Goal: Check status

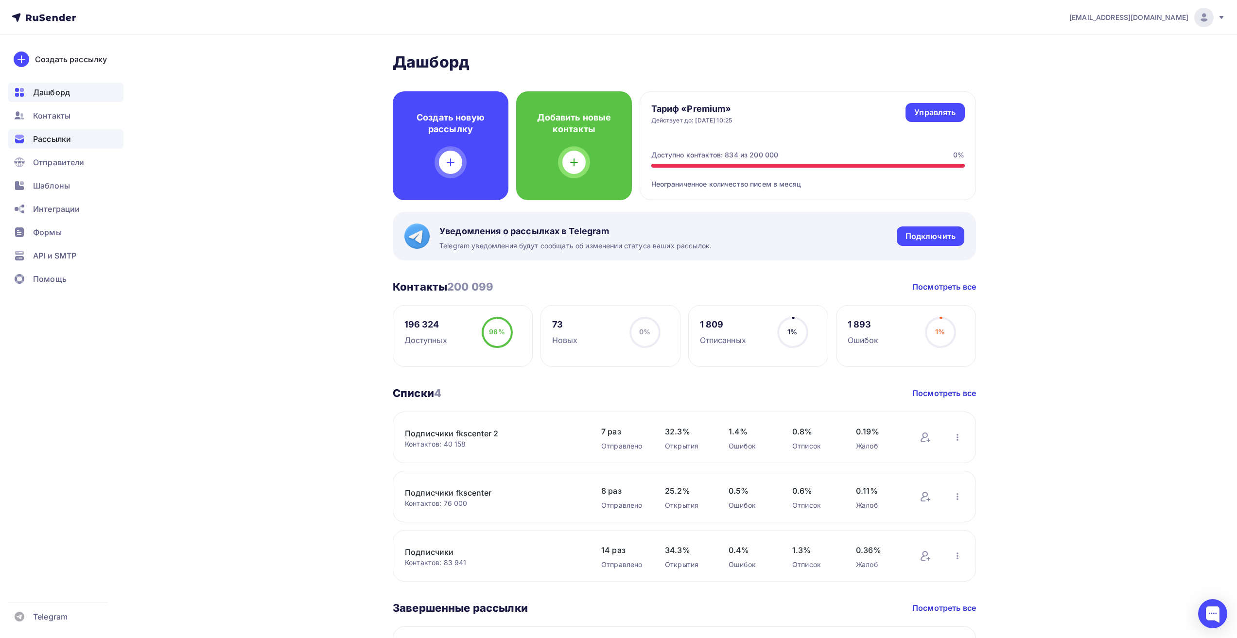
click at [61, 139] on span "Рассылки" at bounding box center [52, 139] width 38 height 12
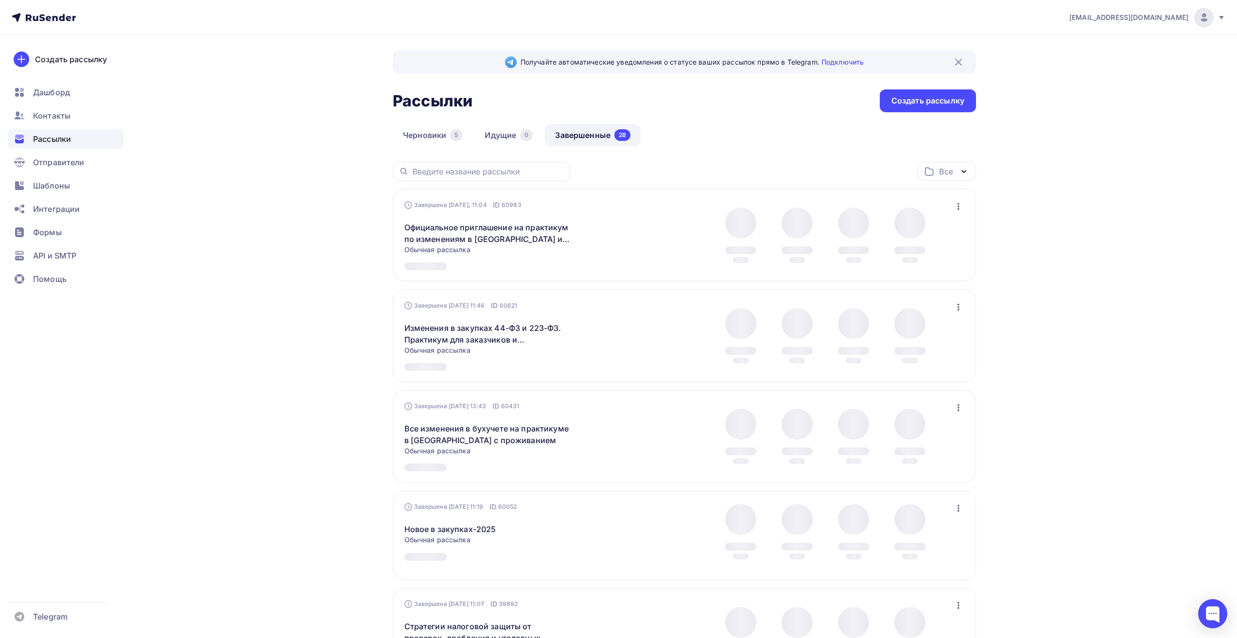
click at [575, 138] on link "Завершенные 28" at bounding box center [593, 135] width 96 height 22
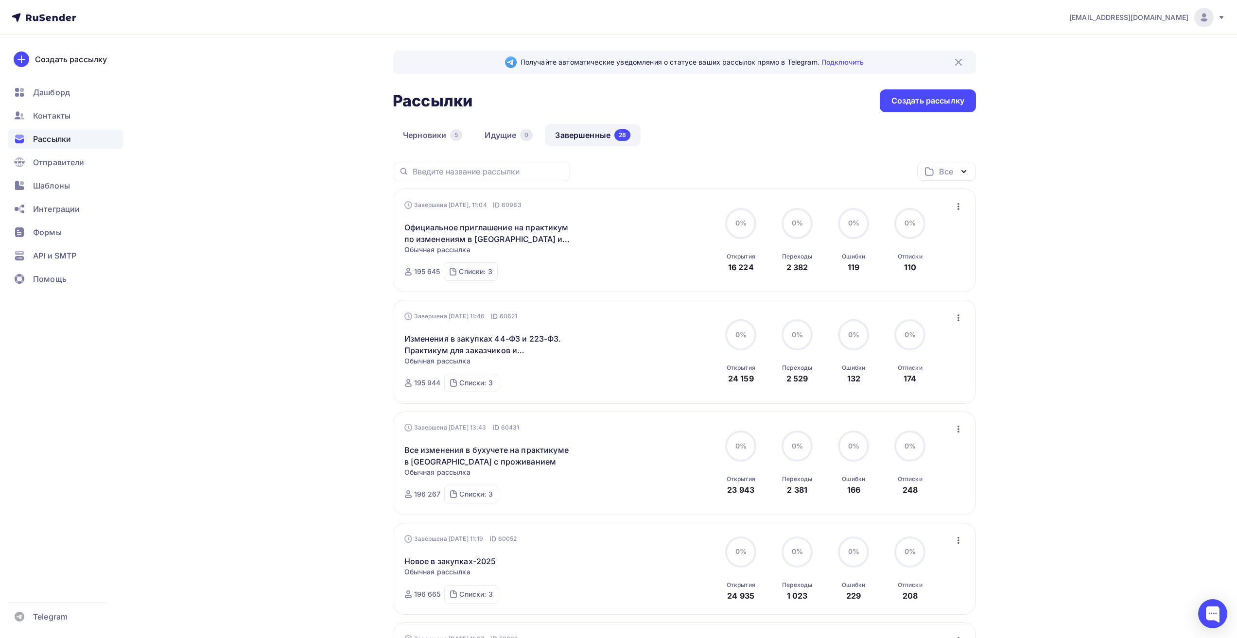
click at [583, 135] on link "Завершенные 28" at bounding box center [593, 135] width 96 height 22
click at [502, 241] on link "Официальное приглашение на практикум по изменениям в [GEOGRAPHIC_DATA] и налого…" at bounding box center [487, 233] width 167 height 23
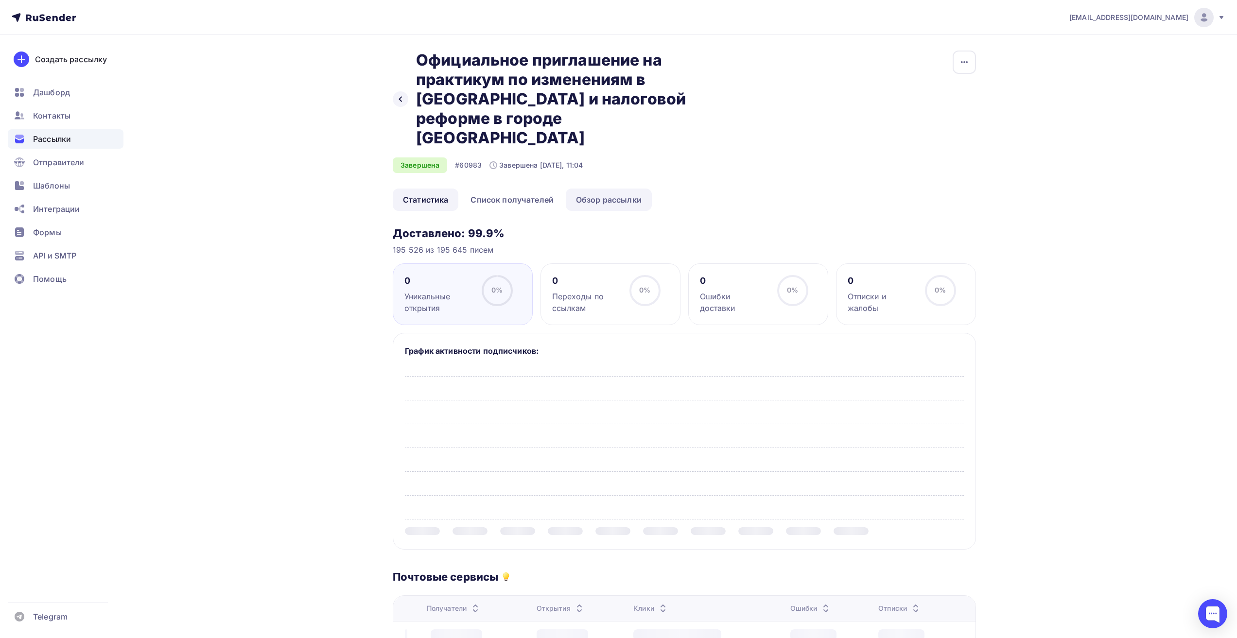
click at [600, 189] on link "Обзор рассылки" at bounding box center [609, 200] width 86 height 22
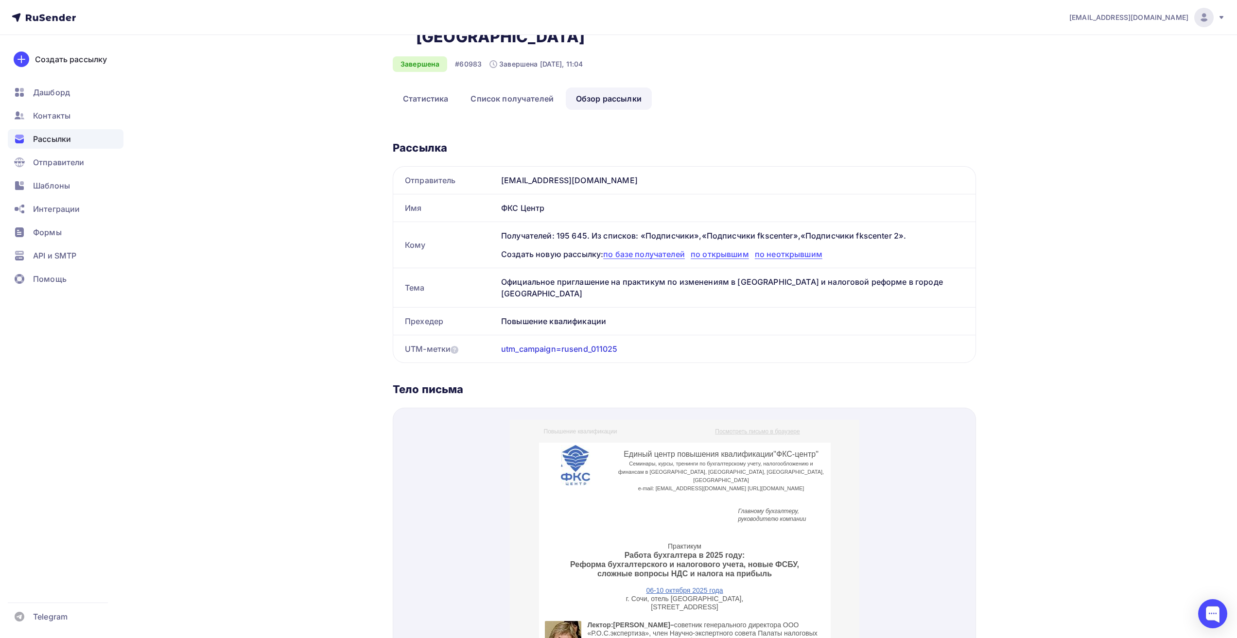
scroll to position [146, 0]
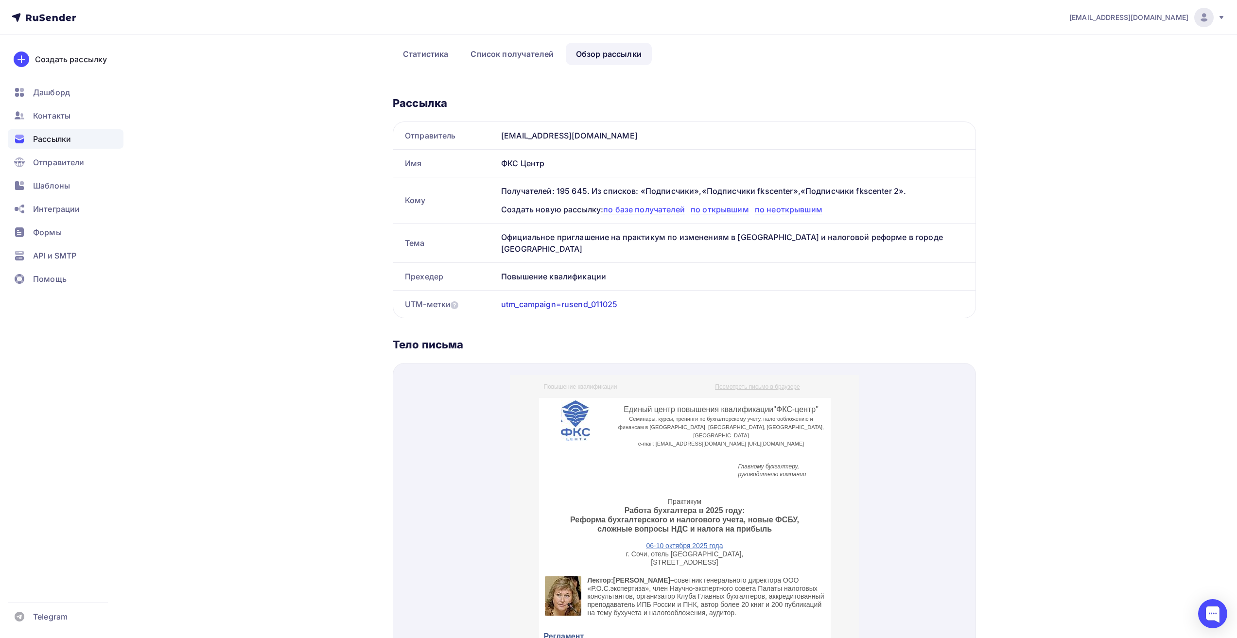
click at [1143, 271] on div "[EMAIL_ADDRESS][DOMAIN_NAME] Аккаунт Тарифы Выйти Создать рассылку [GEOGRAPHIC_…" at bounding box center [618, 412] width 1237 height 1116
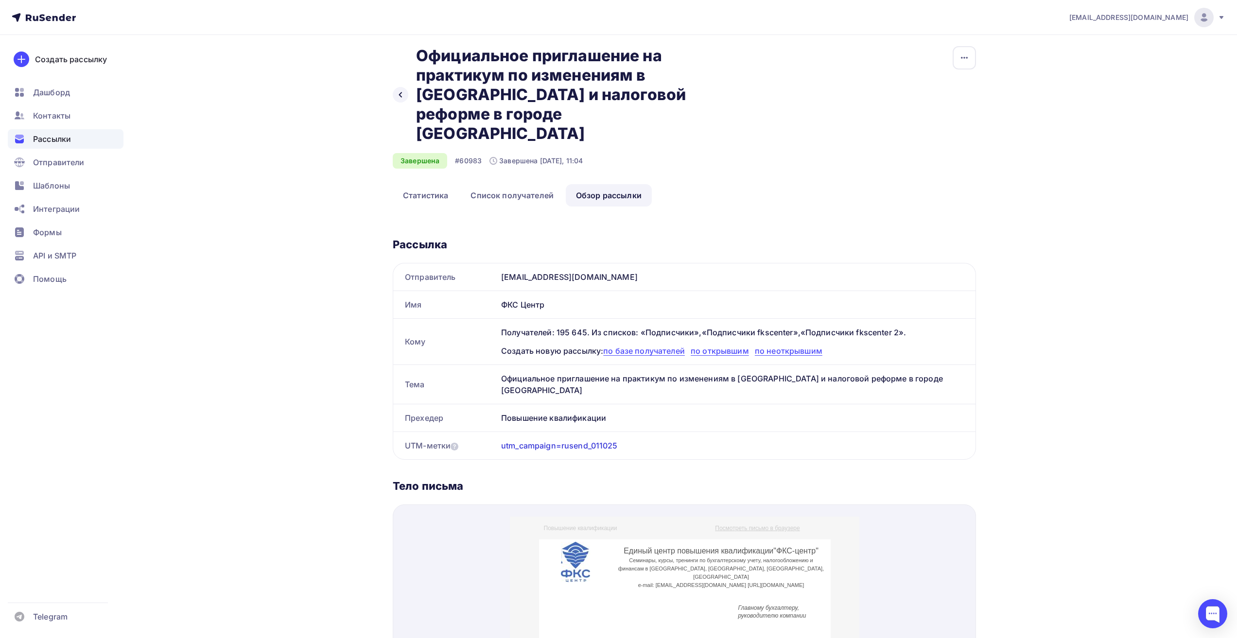
scroll to position [0, 0]
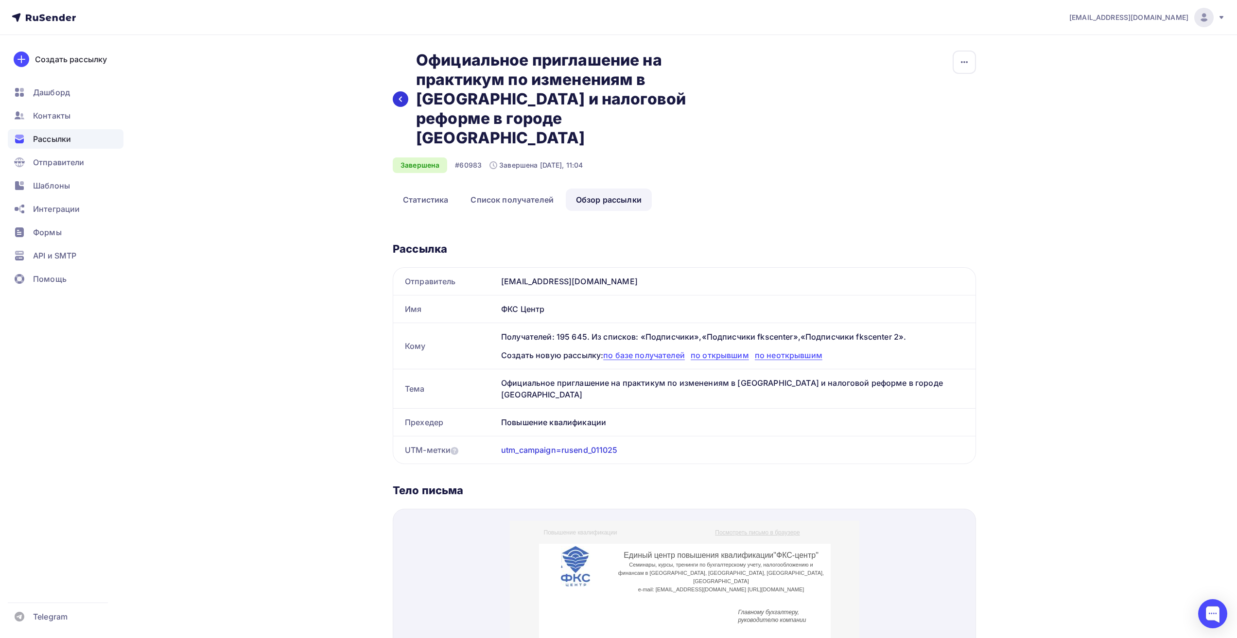
click at [403, 95] on icon at bounding box center [401, 99] width 8 height 8
